Goal: Navigation & Orientation: Find specific page/section

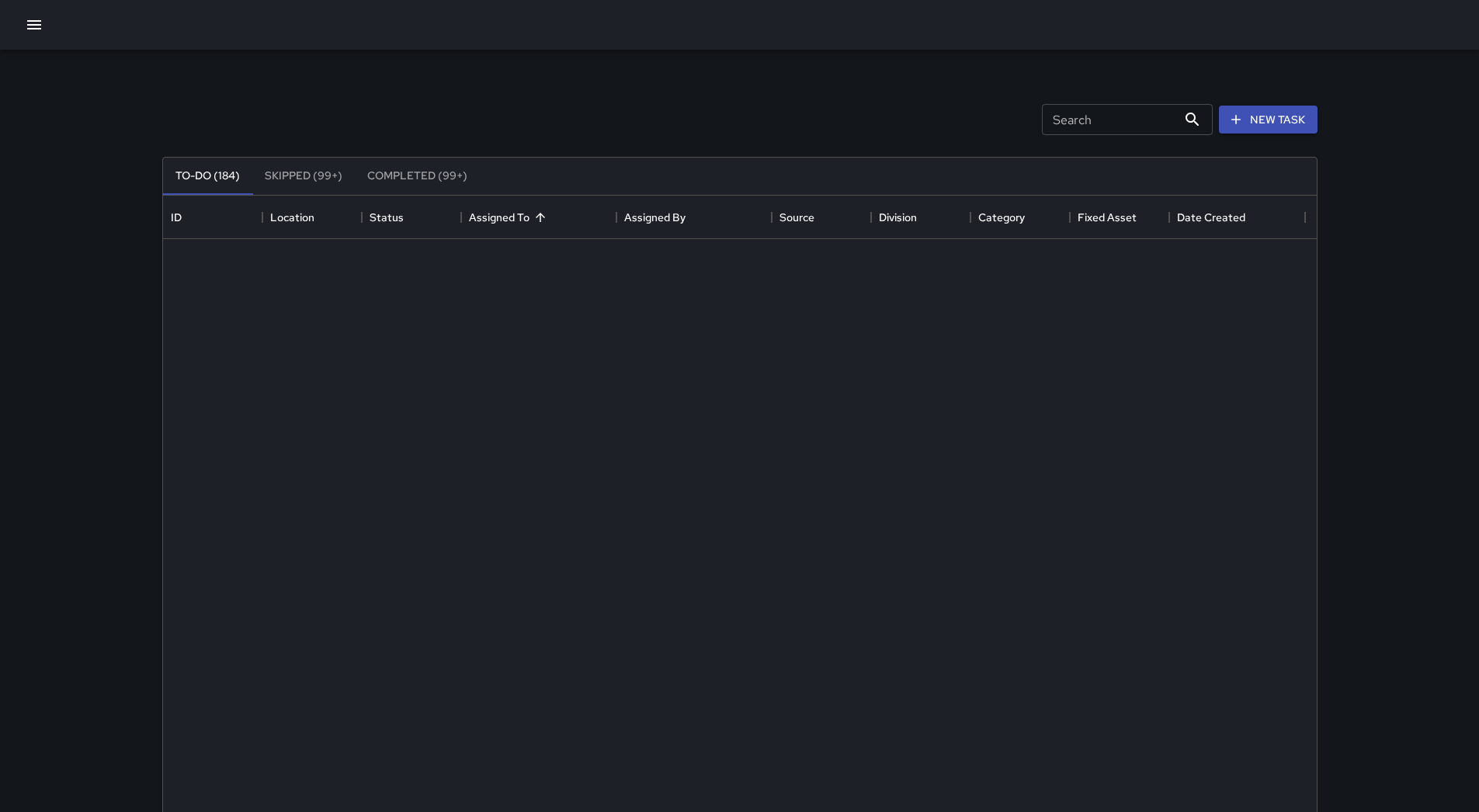
drag, startPoint x: 0, startPoint y: 0, endPoint x: 30, endPoint y: 42, distance: 51.6
click at [32, 20] on icon "button" at bounding box center [34, 25] width 19 height 19
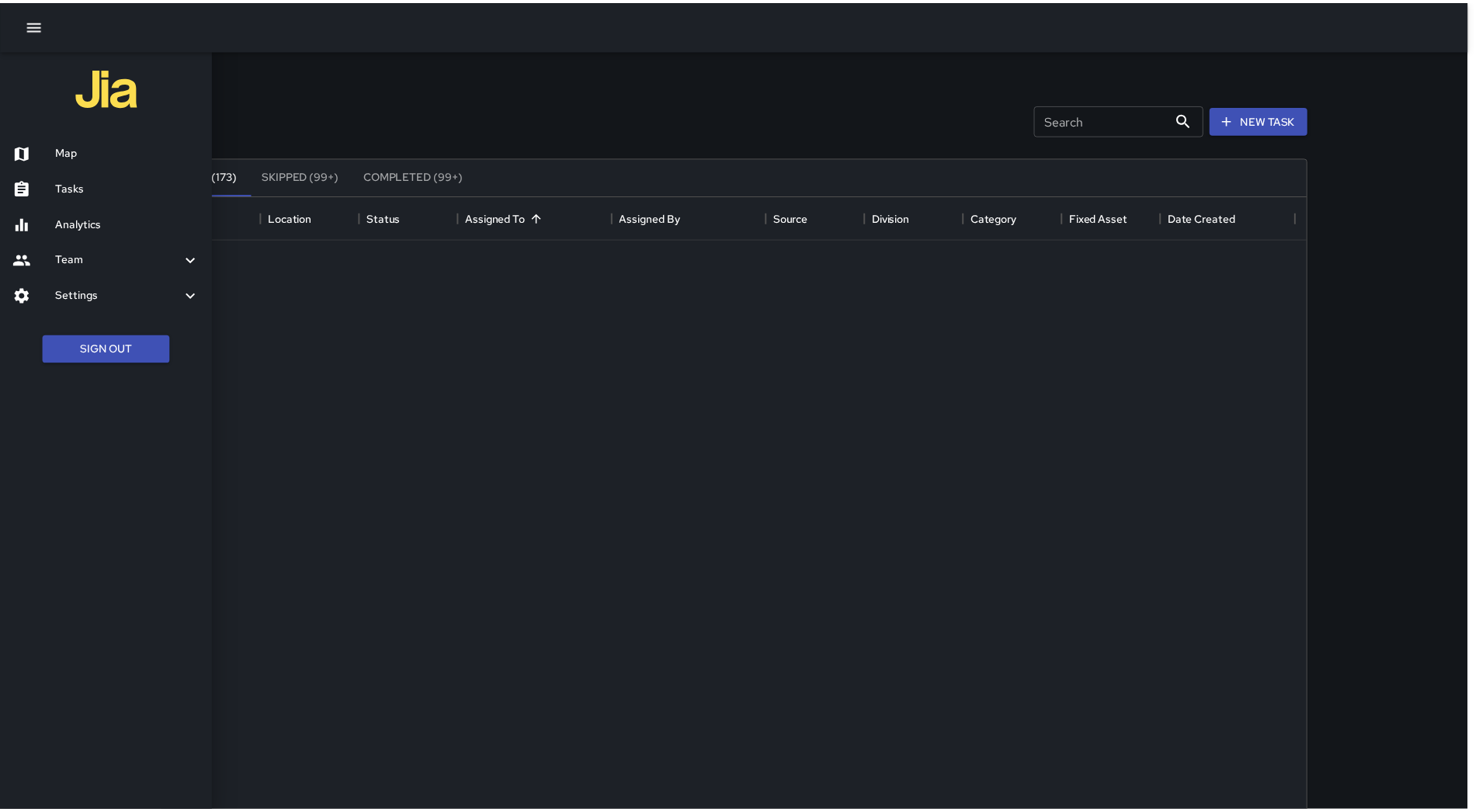
scroll to position [646, 1142]
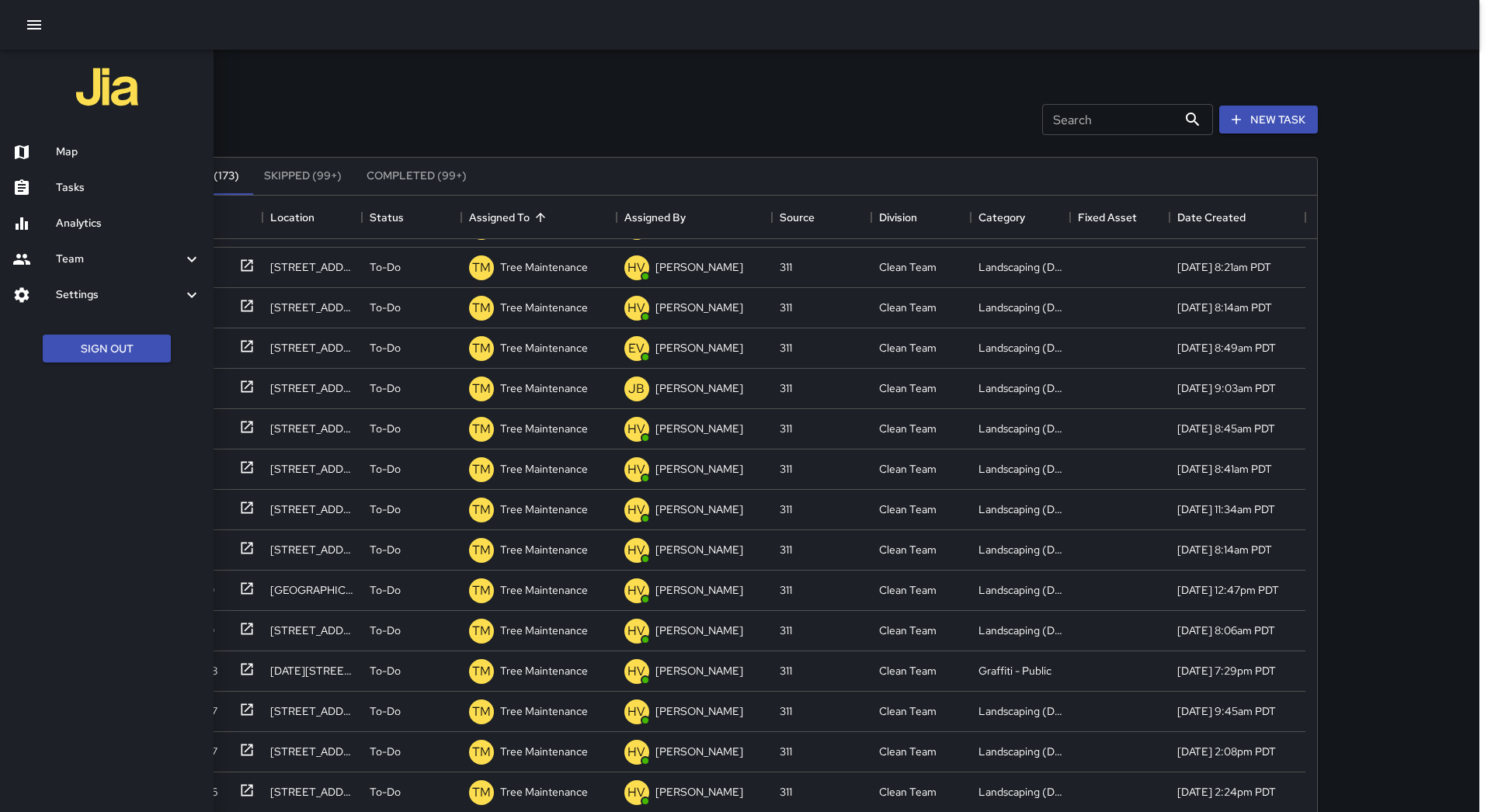
click at [58, 149] on h6 "Map" at bounding box center [128, 152] width 145 height 17
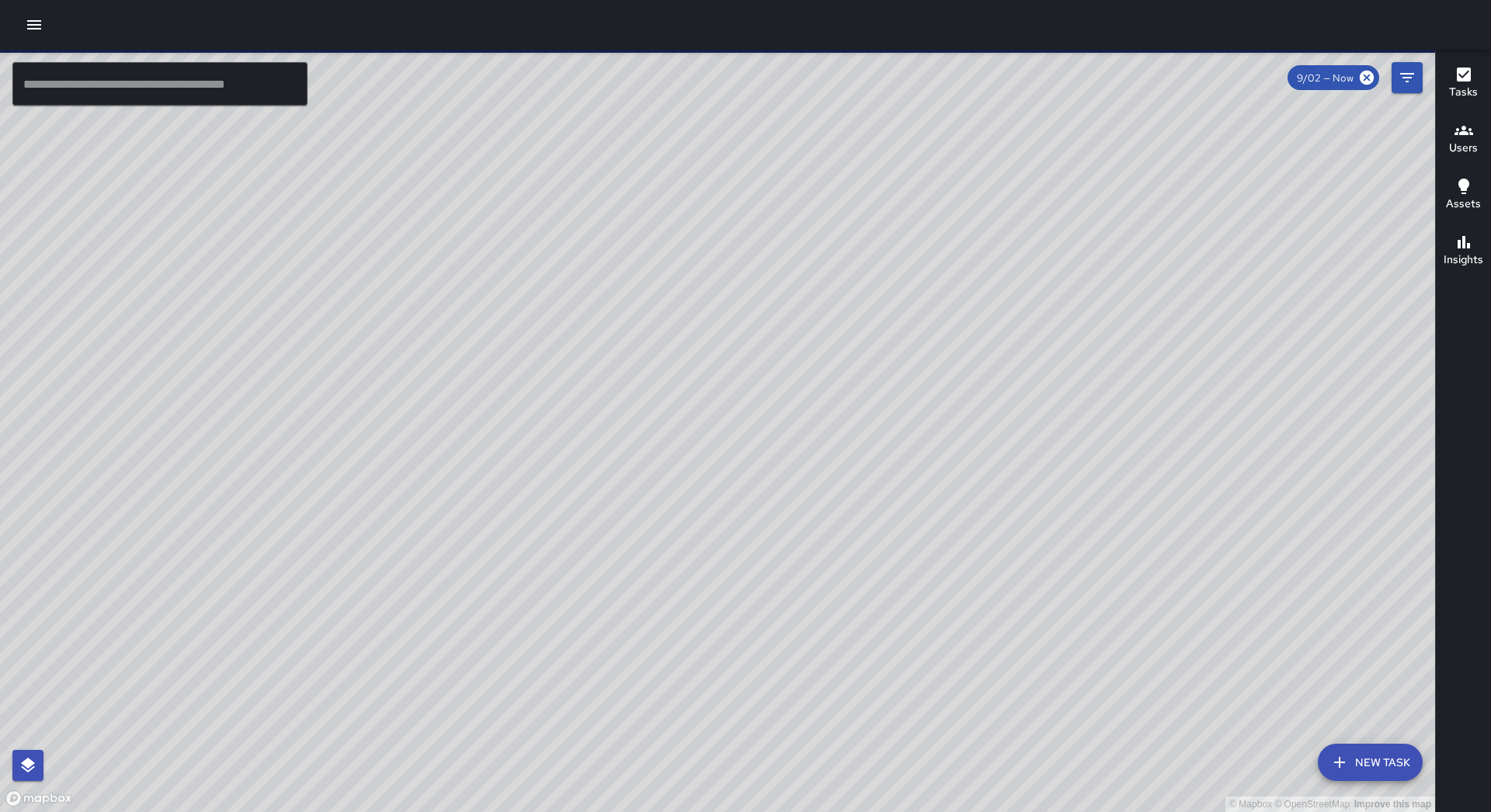
click at [26, 30] on icon "button" at bounding box center [34, 25] width 19 height 19
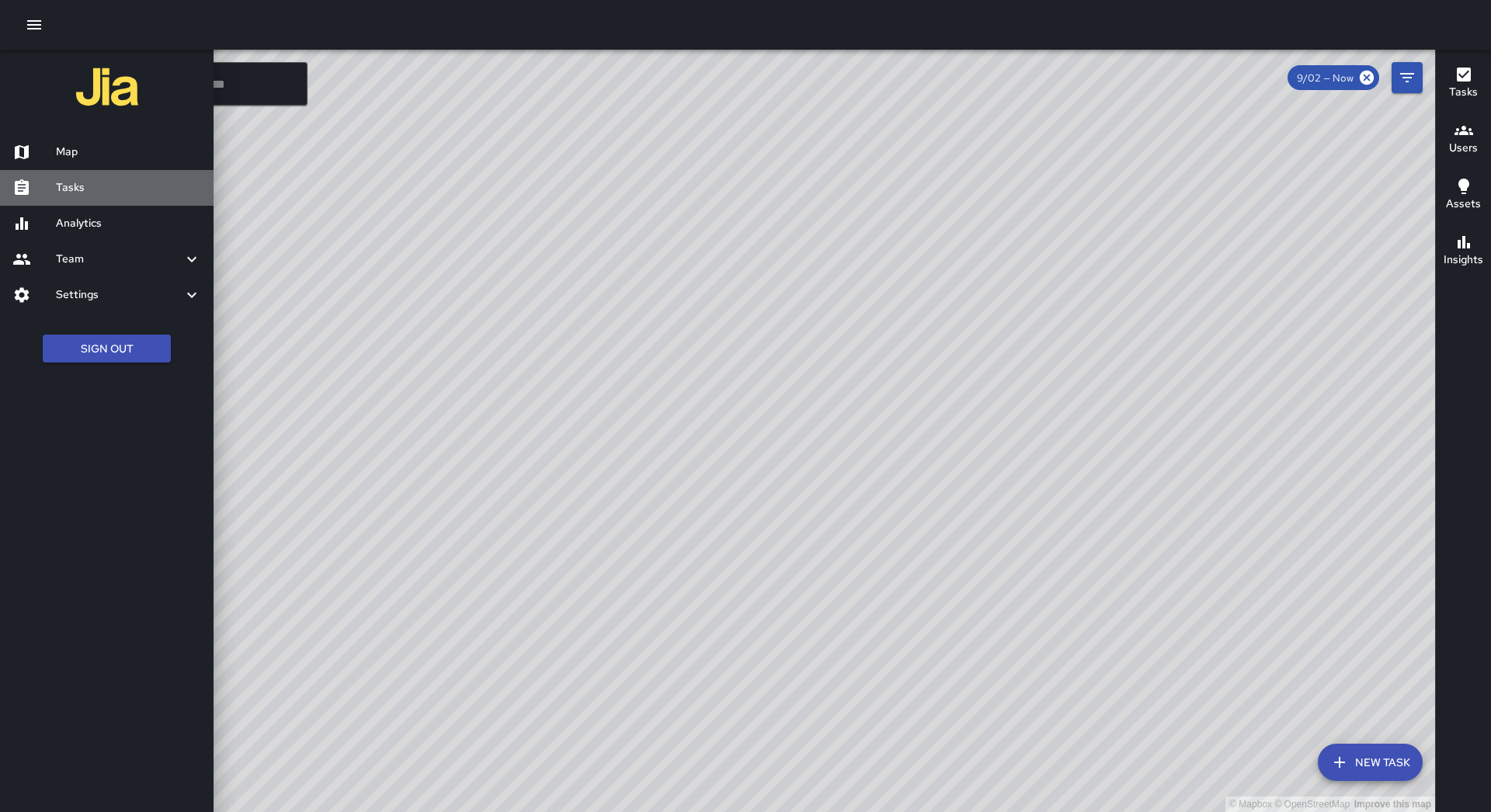
click at [91, 183] on h6 "Tasks" at bounding box center [128, 188] width 145 height 17
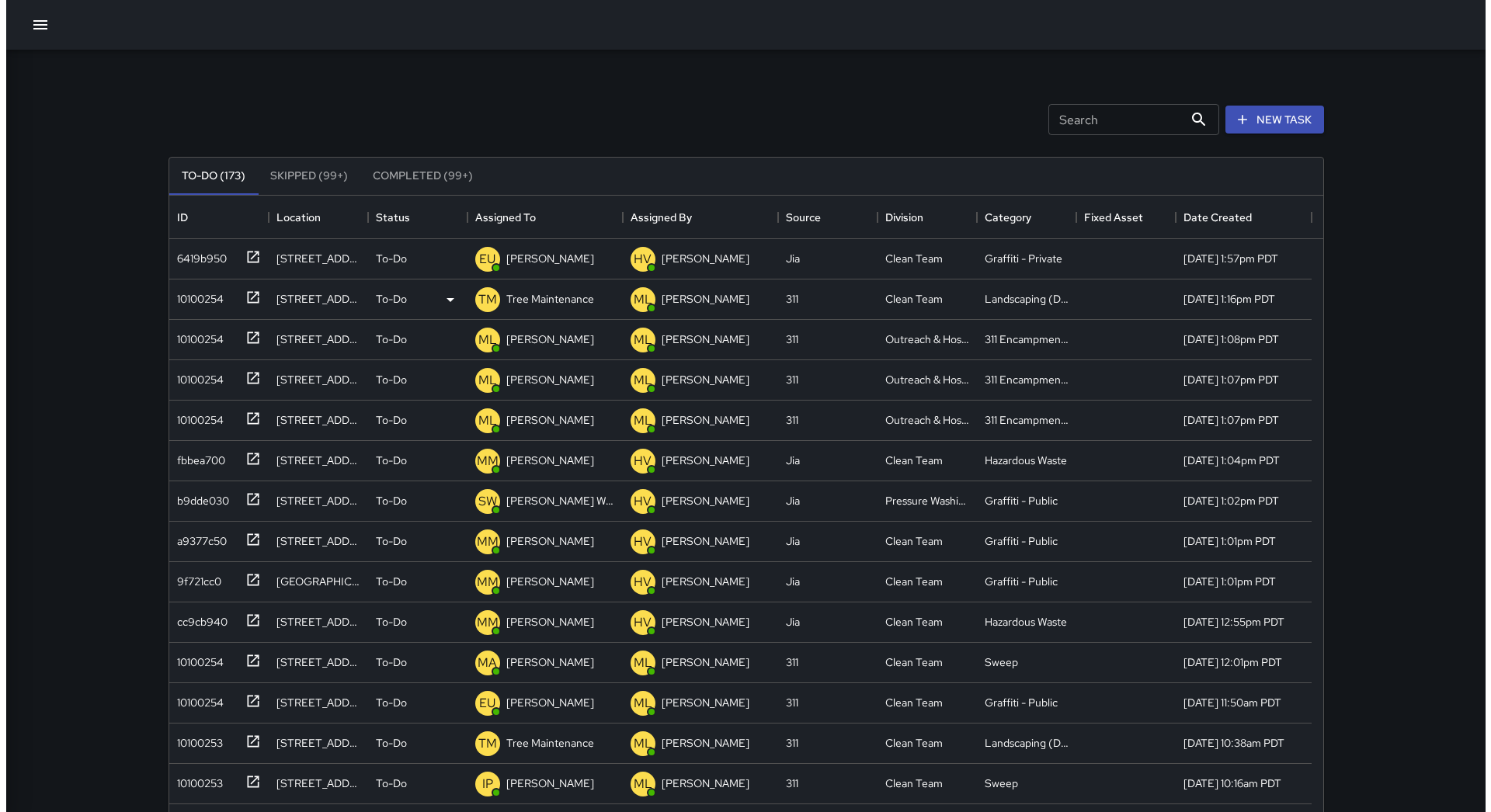
scroll to position [646, 1142]
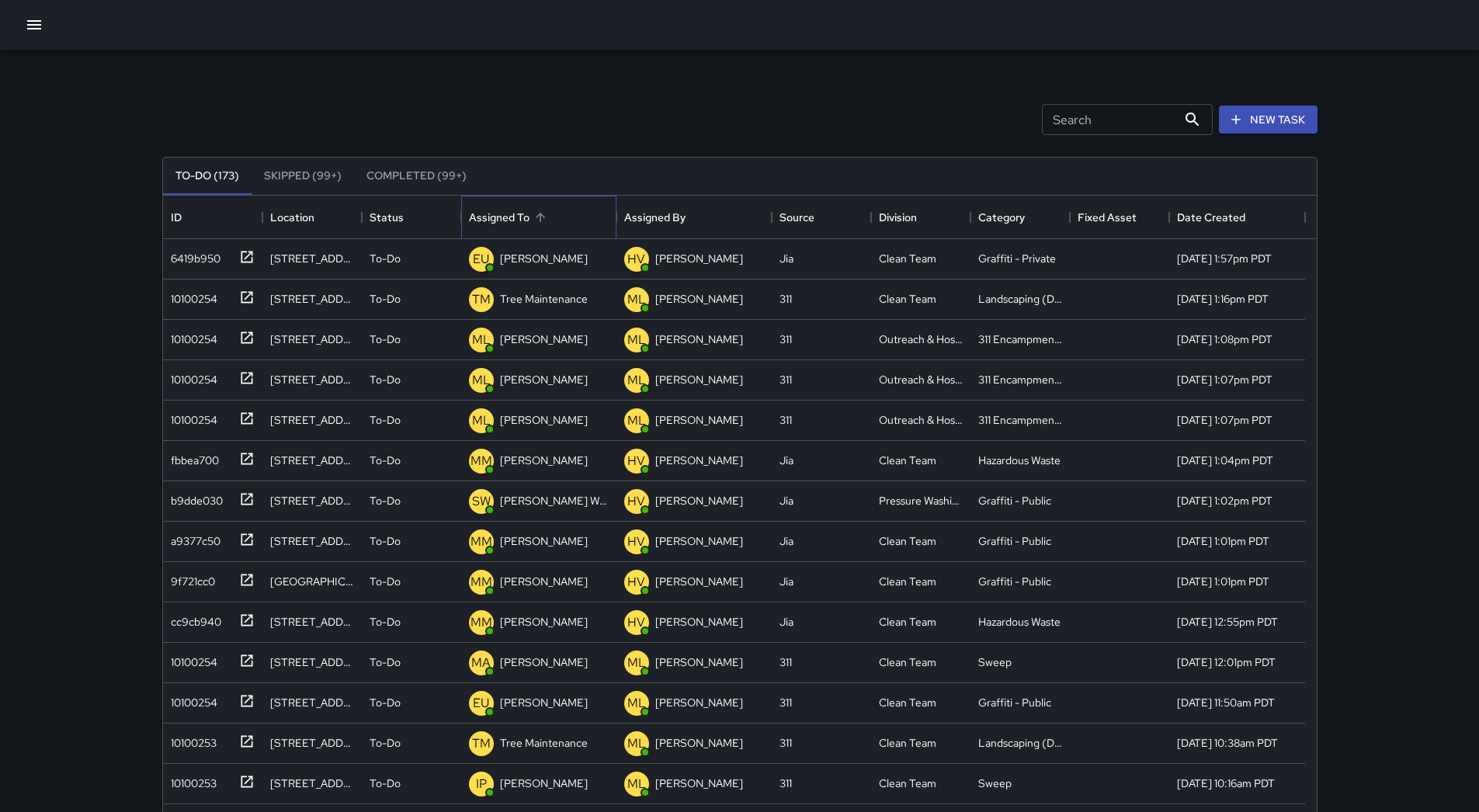
click at [560, 207] on div "Assigned To" at bounding box center [539, 217] width 140 height 44
click at [43, 33] on icon "button" at bounding box center [34, 25] width 19 height 19
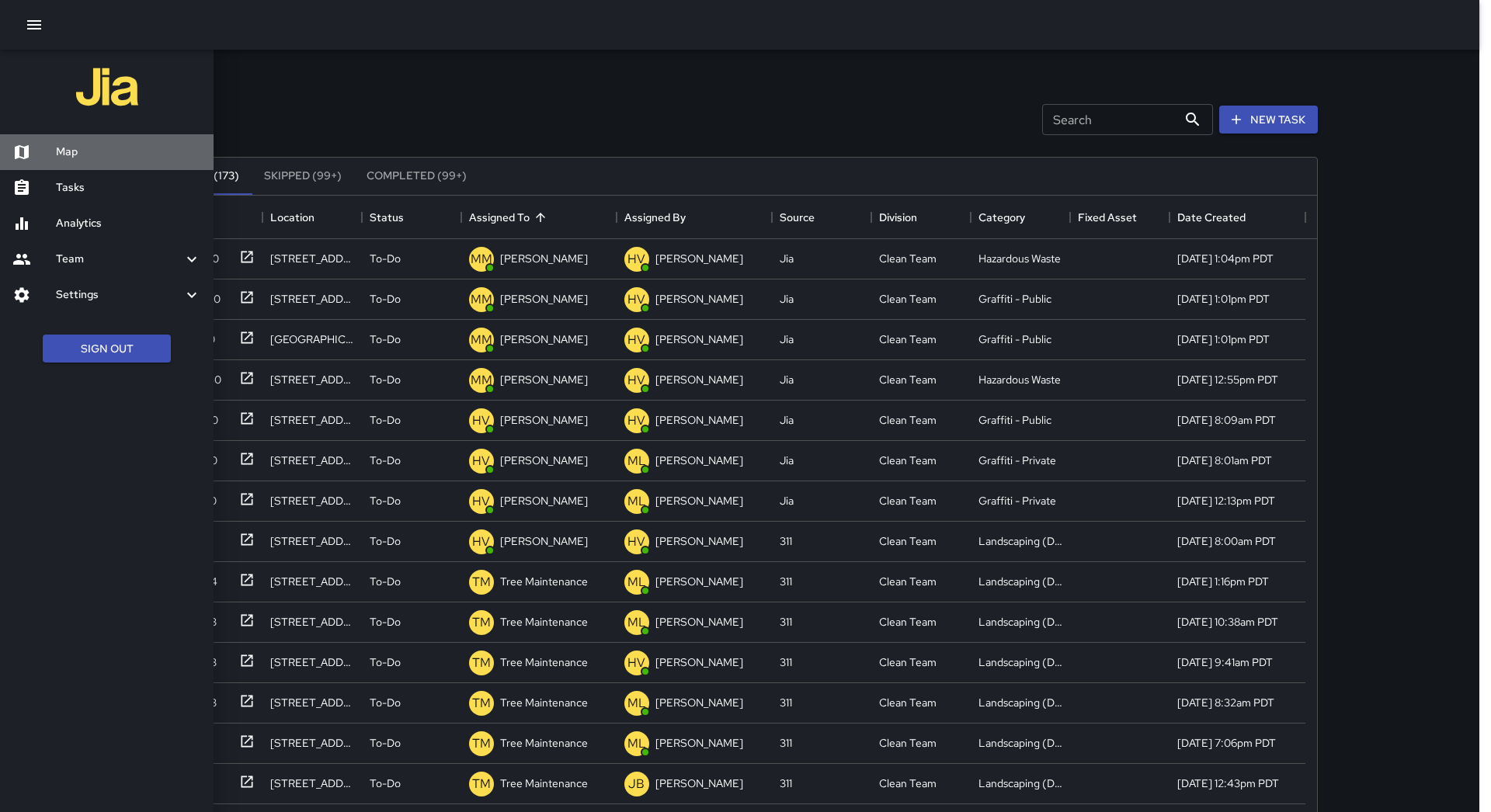
click at [98, 149] on h6 "Map" at bounding box center [128, 152] width 145 height 17
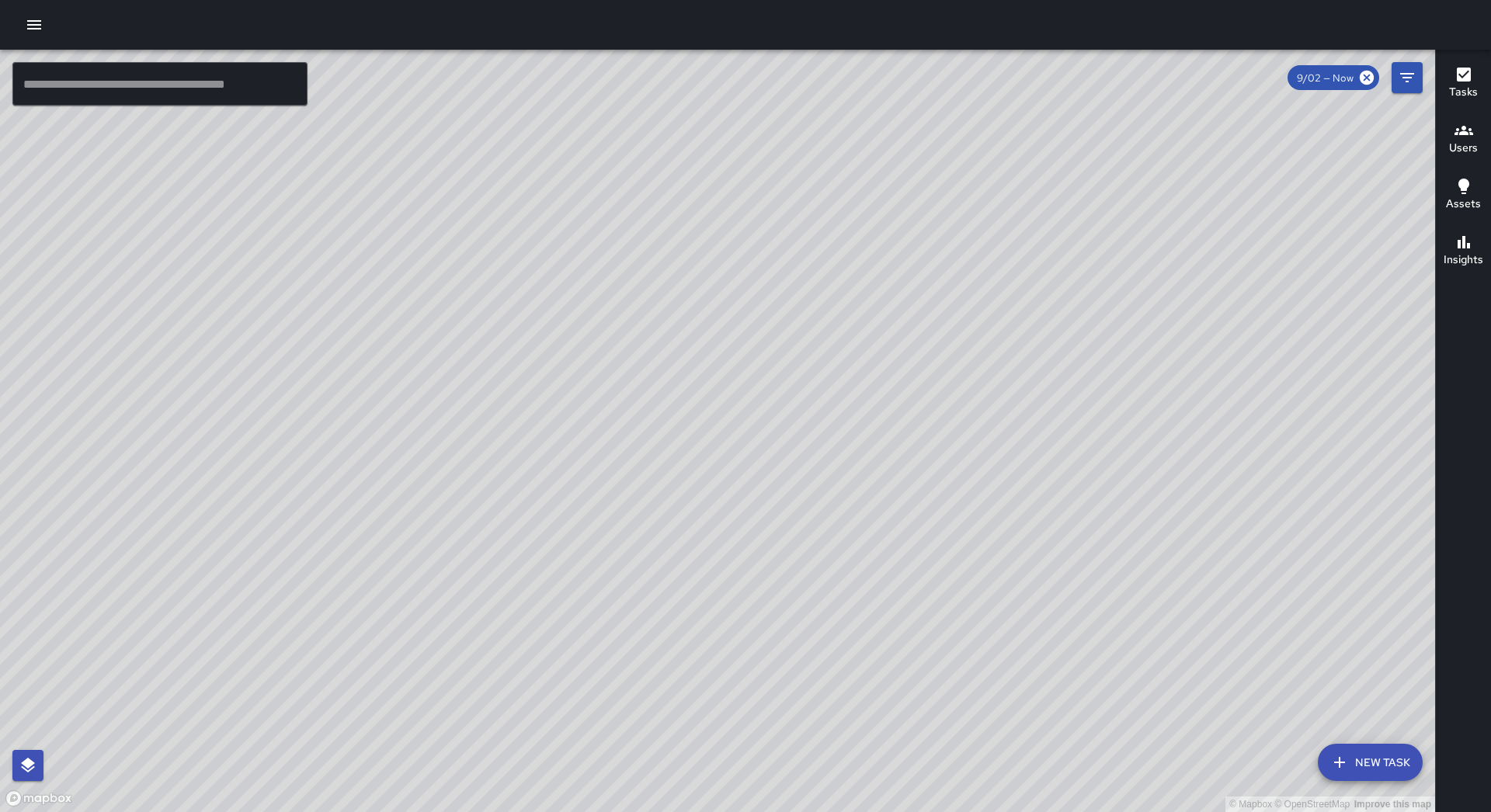
drag, startPoint x: 734, startPoint y: 418, endPoint x: 746, endPoint y: 716, distance: 298.2
click at [746, 716] on div "© Mapbox © OpenStreetMap Improve this map" at bounding box center [717, 430] width 1435 height 762
drag, startPoint x: 623, startPoint y: 207, endPoint x: 642, endPoint y: 431, distance: 224.8
click at [642, 431] on div "© Mapbox © OpenStreetMap Improve this map" at bounding box center [717, 430] width 1435 height 762
drag, startPoint x: 664, startPoint y: 700, endPoint x: 664, endPoint y: -25, distance: 725.0
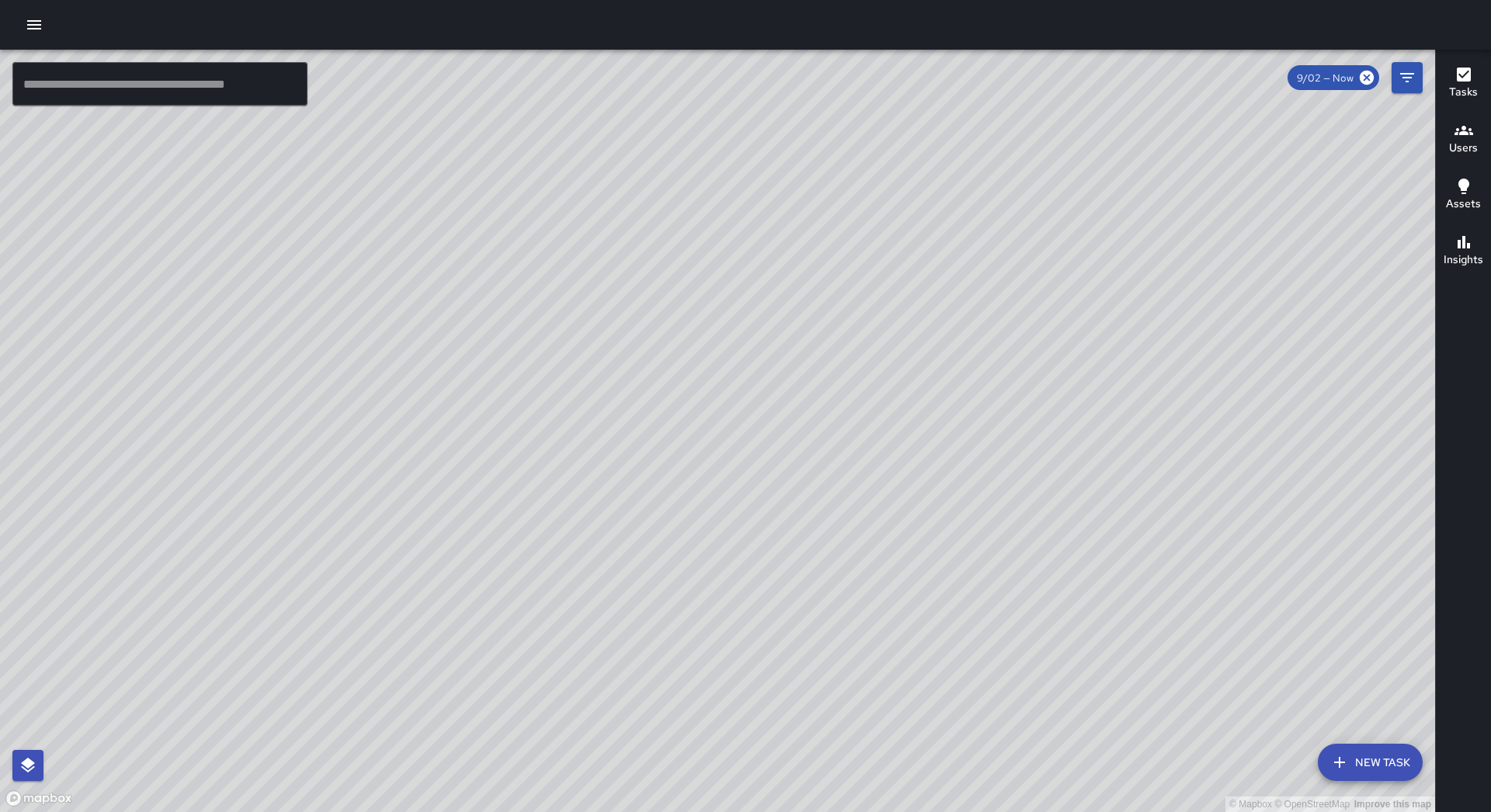
click at [664, 0] on html "© Mapbox © OpenStreetMap Improve this map ​ New Task 9/02 — Now Map Layers Task…" at bounding box center [746, 406] width 1491 height 812
